Goal: Check status: Check status

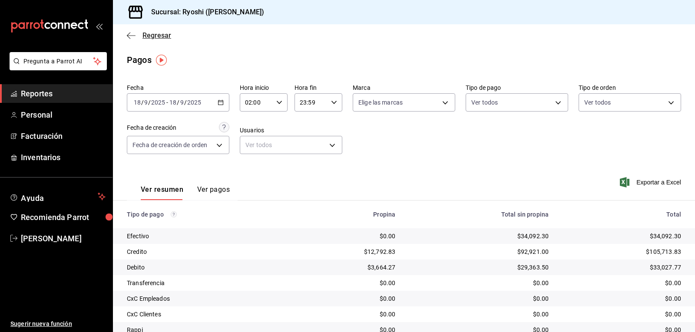
click at [128, 35] on icon "button" at bounding box center [131, 36] width 9 height 8
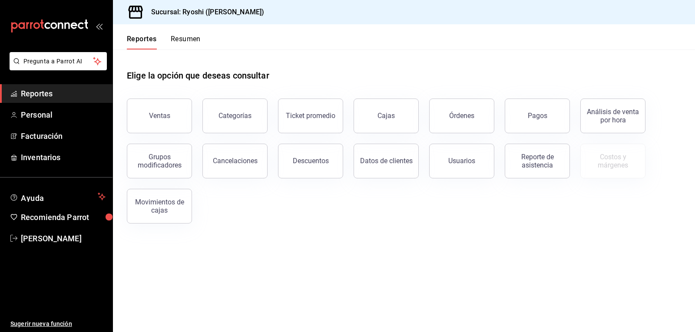
click at [194, 40] on button "Resumen" at bounding box center [186, 42] width 30 height 15
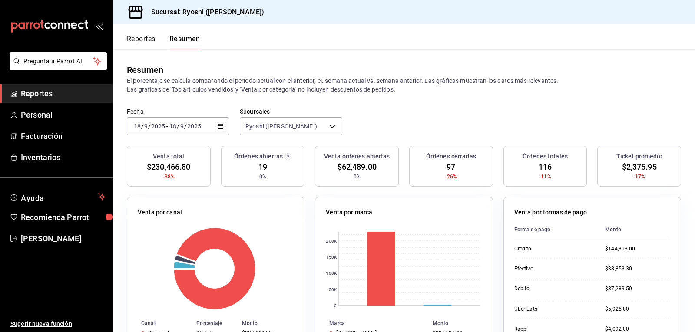
click at [148, 37] on button "Reportes" at bounding box center [141, 42] width 29 height 15
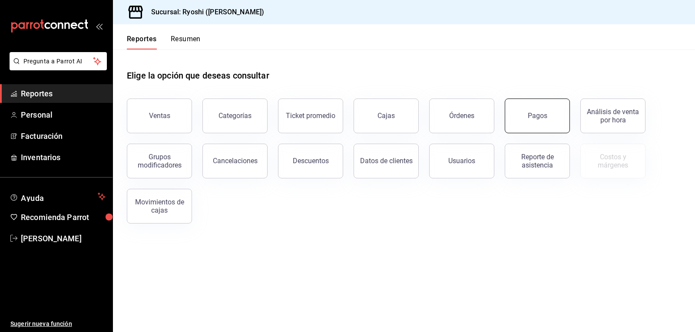
click at [540, 115] on div "Pagos" at bounding box center [537, 116] width 20 height 8
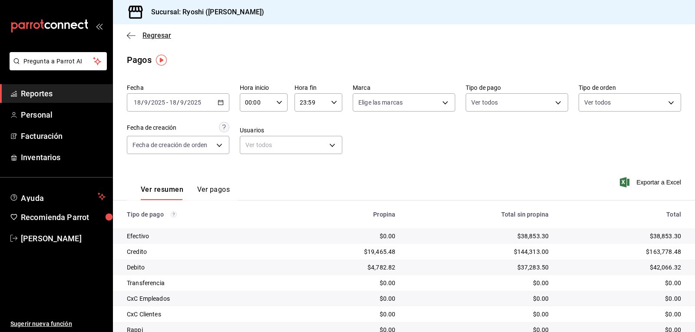
click at [130, 33] on icon "button" at bounding box center [131, 36] width 9 height 8
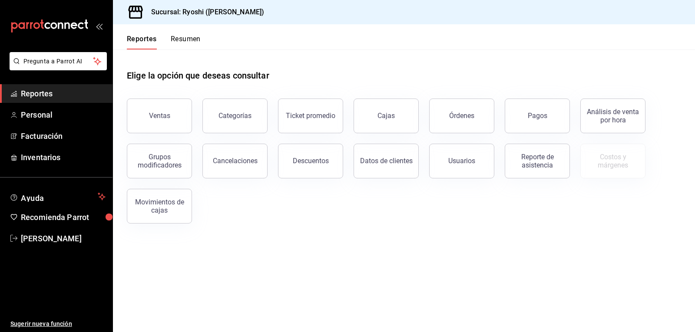
click at [179, 42] on button "Resumen" at bounding box center [186, 42] width 30 height 15
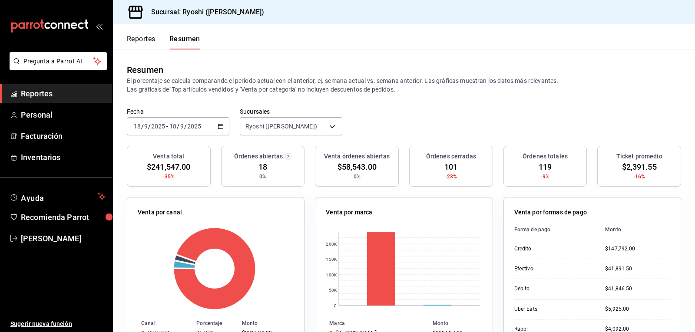
click at [145, 38] on button "Reportes" at bounding box center [141, 42] width 29 height 15
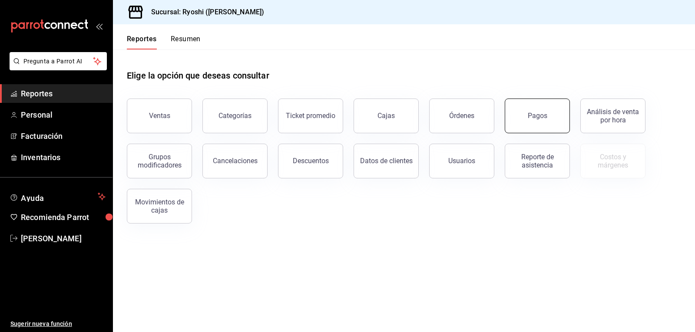
click at [534, 113] on div "Pagos" at bounding box center [537, 116] width 20 height 8
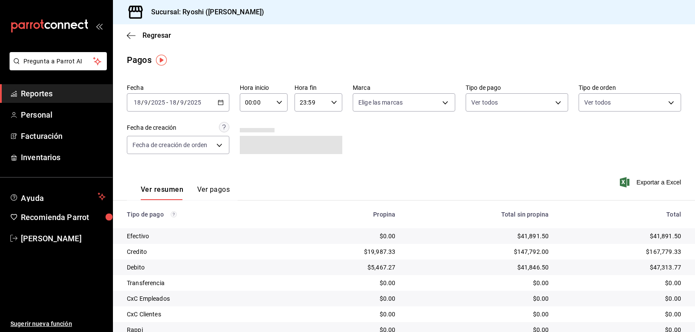
click at [280, 101] on icon "button" at bounding box center [279, 102] width 6 height 6
click at [249, 166] on span "02" at bounding box center [250, 166] width 10 height 7
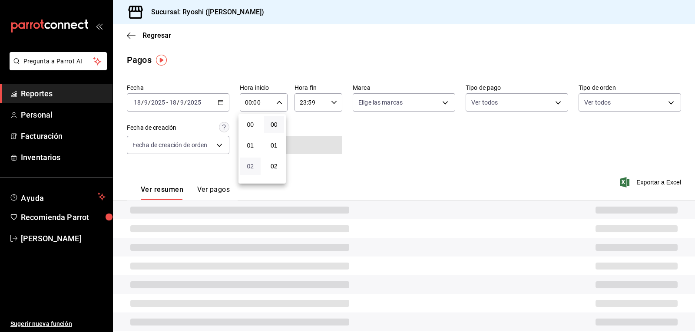
type input "02:00"
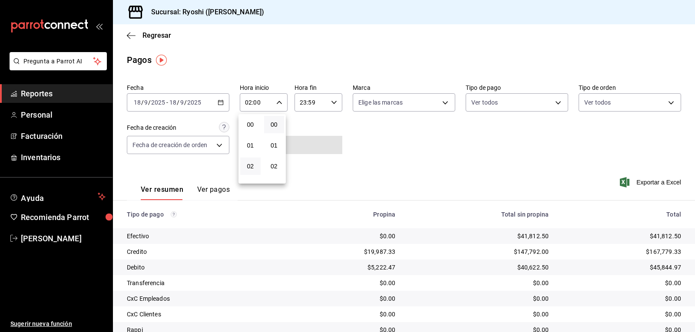
click at [414, 145] on div at bounding box center [347, 166] width 695 height 332
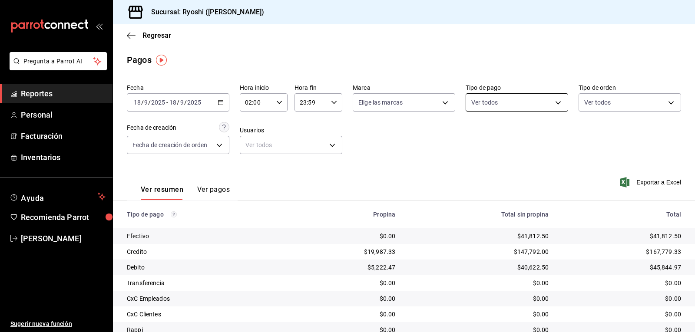
click at [551, 101] on body "Pregunta a Parrot AI Reportes Personal Facturación Inventarios Ayuda Recomienda…" at bounding box center [347, 166] width 695 height 332
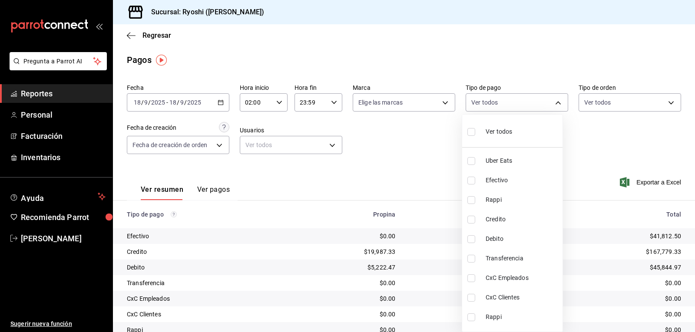
click at [469, 218] on input "checkbox" at bounding box center [471, 220] width 8 height 8
checkbox input "true"
type input "9b0685d2-7f5d-4ede-a6b4-58a2ffcbf3cd"
click at [470, 240] on input "checkbox" at bounding box center [471, 239] width 8 height 8
checkbox input "true"
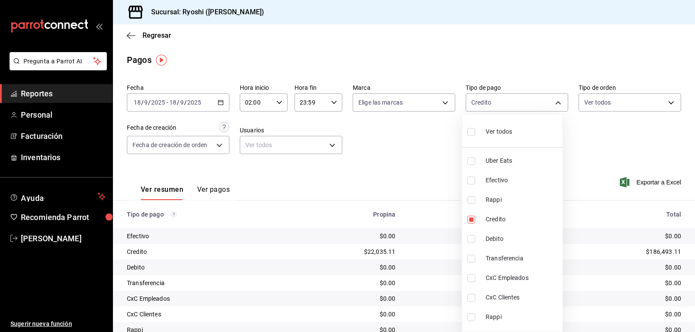
type input "9b0685d2-7f5d-4ede-a6b4-58a2ffcbf3cd,4fc1f123-1106-4d46-a6dc-4994d0550367"
click at [589, 198] on div at bounding box center [347, 166] width 695 height 332
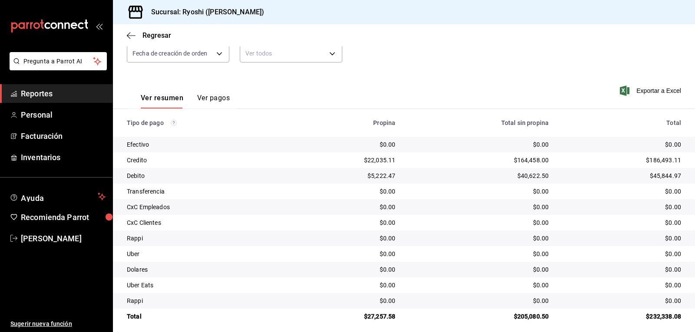
scroll to position [98, 0]
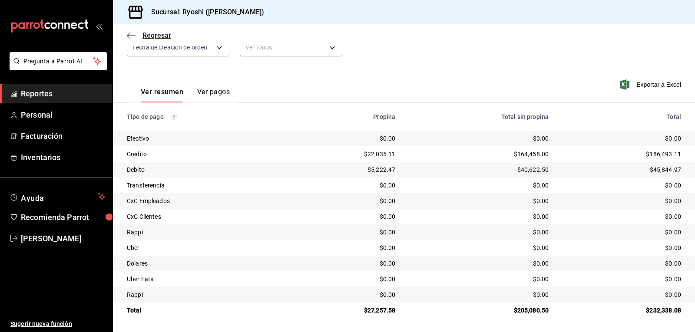
click at [133, 34] on icon "button" at bounding box center [131, 36] width 9 height 8
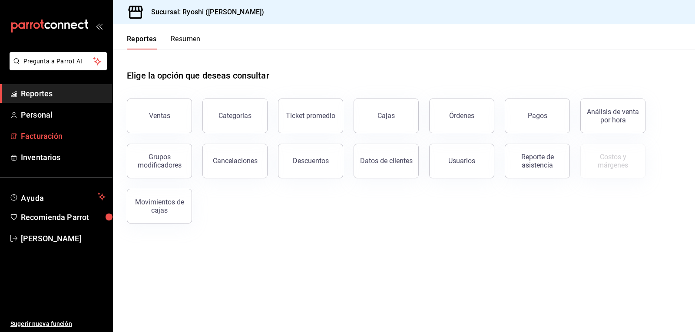
click at [40, 138] on span "Facturación" at bounding box center [63, 136] width 85 height 12
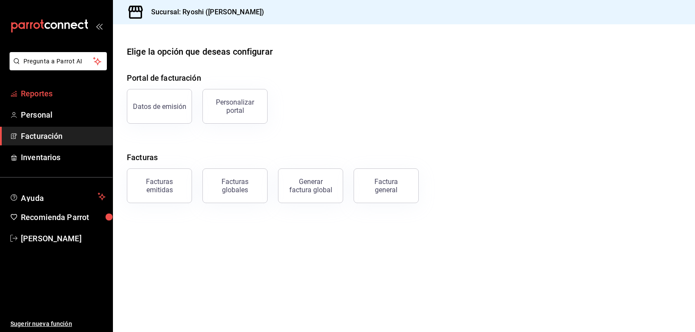
click at [46, 93] on span "Reportes" at bounding box center [63, 94] width 85 height 12
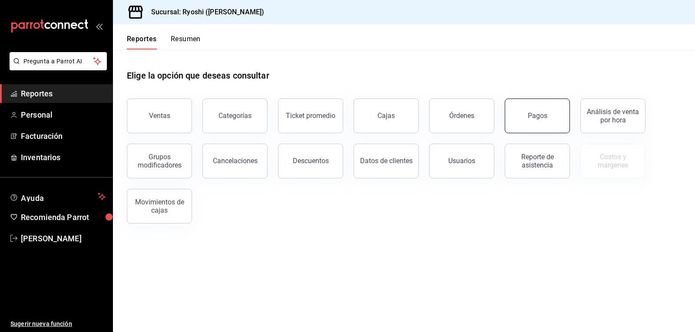
click at [525, 117] on button "Pagos" at bounding box center [536, 116] width 65 height 35
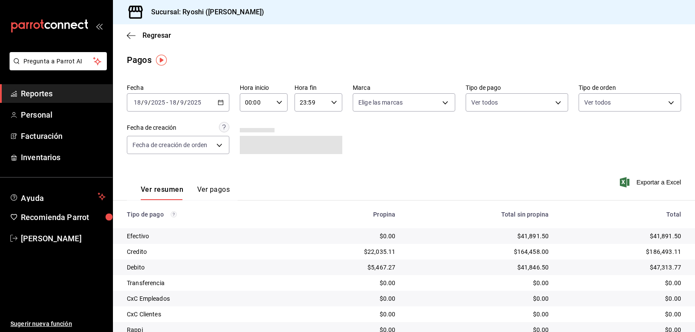
click at [276, 101] on icon "button" at bounding box center [279, 102] width 6 height 6
click at [250, 166] on span "02" at bounding box center [250, 166] width 10 height 7
type input "02:00"
click at [550, 102] on div at bounding box center [347, 166] width 695 height 332
click at [551, 102] on body "Pregunta a Parrot AI Reportes Personal Facturación Inventarios Ayuda Recomienda…" at bounding box center [347, 166] width 695 height 332
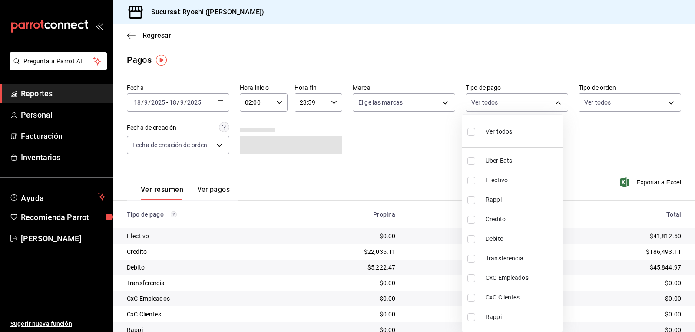
click at [469, 219] on input "checkbox" at bounding box center [471, 220] width 8 height 8
checkbox input "true"
type input "9b0685d2-7f5d-4ede-a6b4-58a2ffcbf3cd"
click at [470, 237] on input "checkbox" at bounding box center [471, 239] width 8 height 8
checkbox input "true"
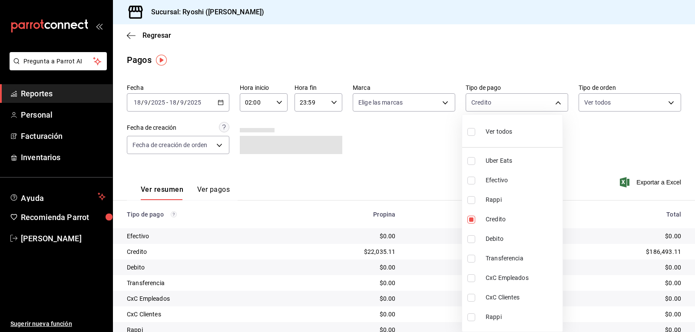
type input "9b0685d2-7f5d-4ede-a6b4-58a2ffcbf3cd,4fc1f123-1106-4d46-a6dc-4994d0550367"
click at [431, 165] on div at bounding box center [347, 166] width 695 height 332
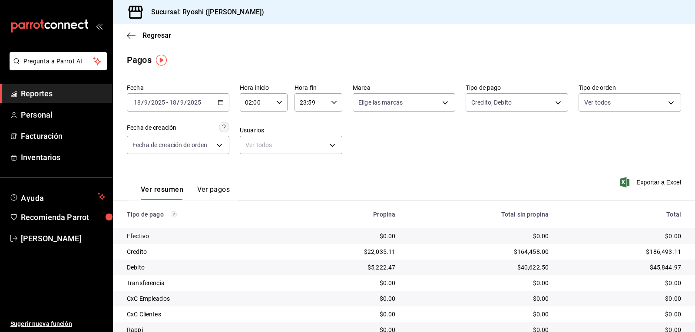
click at [280, 102] on div "02:00 Hora inicio" at bounding box center [264, 102] width 48 height 18
click at [247, 145] on span "03" at bounding box center [250, 145] width 10 height 7
type input "03:00"
click at [390, 146] on div at bounding box center [347, 166] width 695 height 332
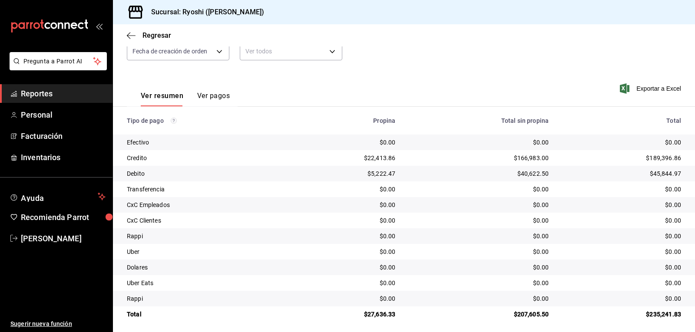
scroll to position [98, 0]
